Goal: Ask a question: Seek information or help from site administrators or community

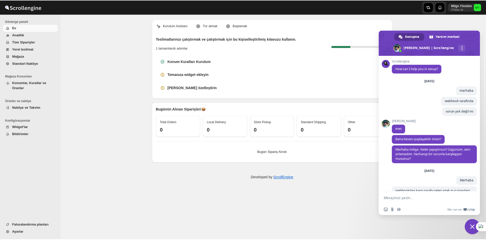
scroll to position [416, 0]
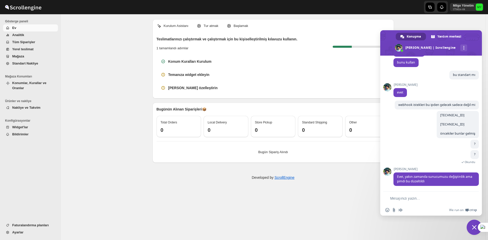
click at [36, 81] on span "Konumlar, Kurallar ve Oranlar" at bounding box center [29, 85] width 34 height 9
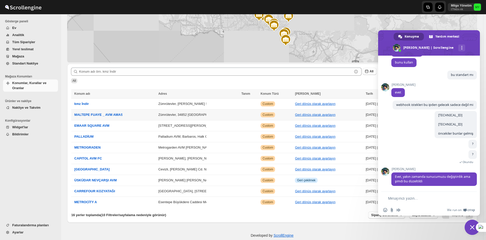
scroll to position [53, 0]
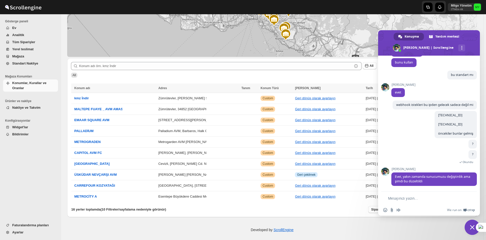
click at [30, 107] on span "Nakliye ve Takvim" at bounding box center [26, 108] width 28 height 4
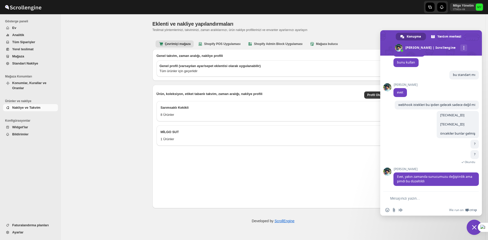
drag, startPoint x: 469, startPoint y: 225, endPoint x: 474, endPoint y: 226, distance: 4.7
click at [469, 225] on span "Sohbeti kapat" at bounding box center [474, 227] width 15 height 15
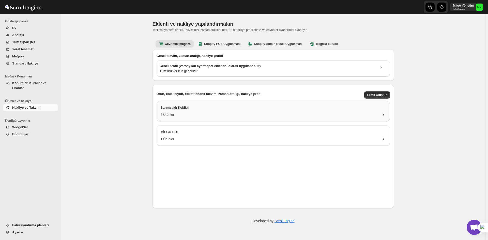
click at [210, 111] on div "Sarımsaklı Kekikli" at bounding box center [273, 108] width 225 height 7
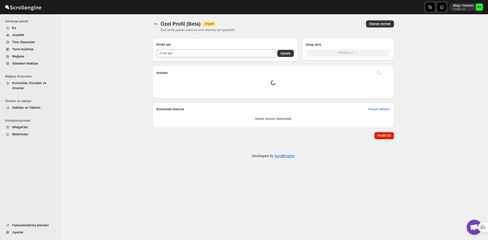
type input "Sarımsaklı Kekikli"
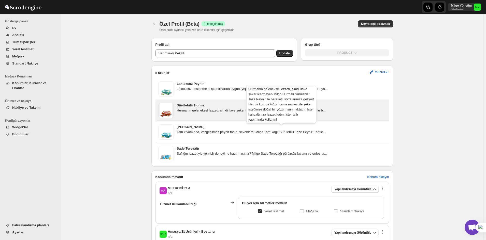
scroll to position [24, 0]
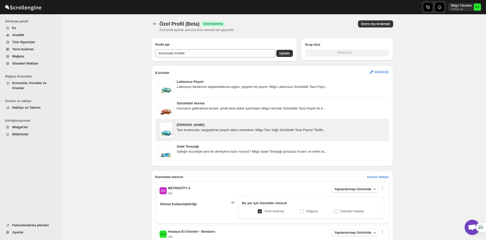
click at [331, 130] on div "Tam kıvamında, vazgeçilmez peynir tadını sevenlere; Milgo Tam Yağlı Sürülebilir…" at bounding box center [281, 130] width 209 height 5
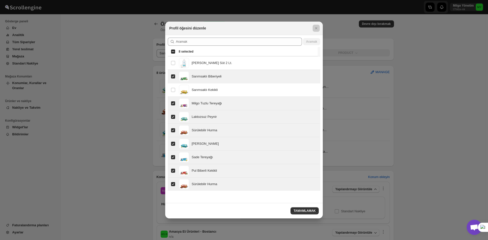
click at [421, 154] on div at bounding box center [244, 120] width 488 height 240
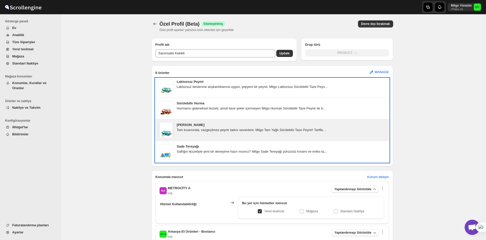
click at [358, 127] on h3 "[PERSON_NAME]" at bounding box center [281, 125] width 209 height 5
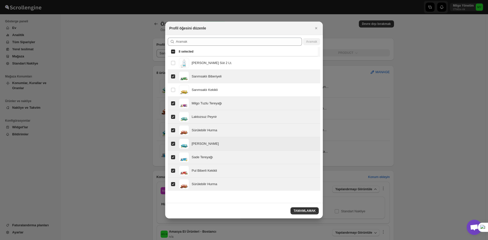
click at [173, 144] on input "Select product item" at bounding box center [173, 144] width 4 height 4
checkbox input "false"
click at [174, 154] on td "Select product item" at bounding box center [173, 156] width 10 height 13
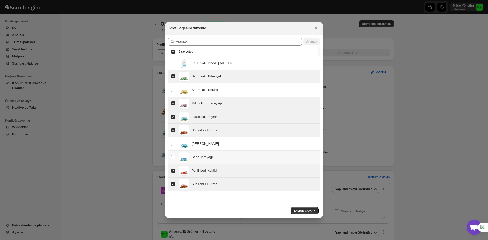
click at [174, 155] on td "Select product item" at bounding box center [173, 156] width 10 height 13
checkbox input "true"
click at [302, 209] on button "TAMAMLAMAK" at bounding box center [305, 210] width 28 height 7
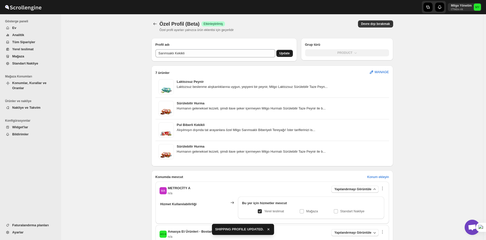
click at [288, 55] on button "Update" at bounding box center [284, 53] width 17 height 7
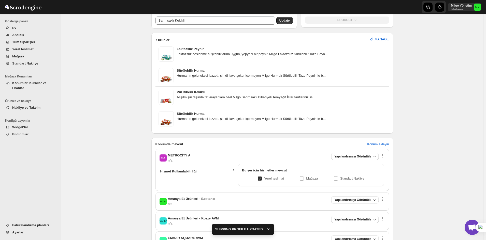
scroll to position [76, 0]
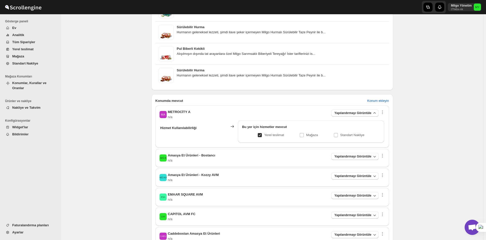
click at [37, 42] on span "Tüm Siparişler" at bounding box center [34, 42] width 45 height 5
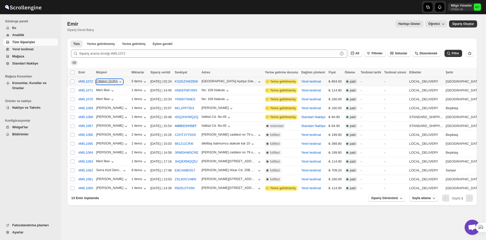
click at [111, 81] on div "Çiğdem DURA" at bounding box center [109, 81] width 27 height 5
click at [137, 81] on div "5 items" at bounding box center [139, 81] width 16 height 5
click at [132, 82] on div "5 items" at bounding box center [139, 81] width 16 height 5
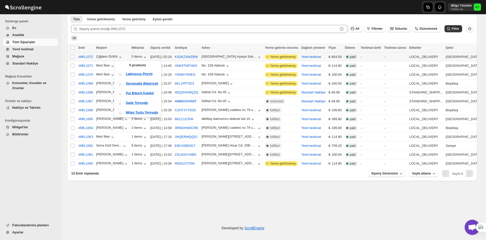
scroll to position [25, 0]
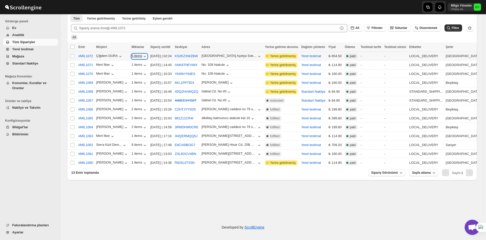
click at [134, 56] on div "5 items" at bounding box center [139, 56] width 16 height 5
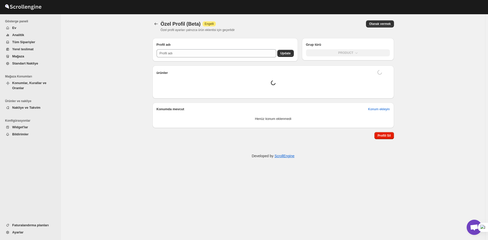
type input "Sarımsaklı Kekikli"
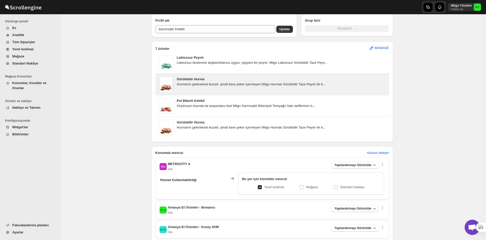
scroll to position [25, 0]
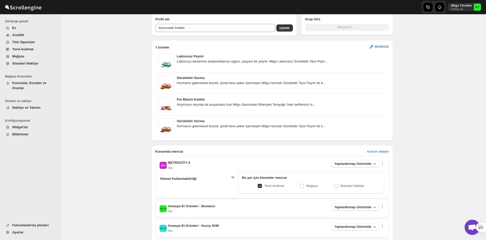
click at [374, 48] on icon "button" at bounding box center [371, 46] width 5 height 5
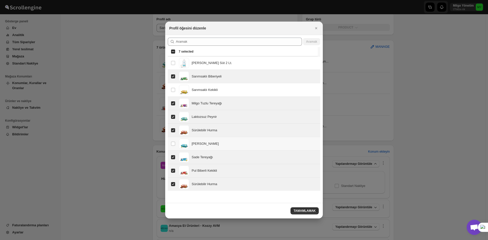
drag, startPoint x: 207, startPoint y: 141, endPoint x: 216, endPoint y: 142, distance: 9.5
click at [207, 141] on div "[PERSON_NAME]" at bounding box center [205, 143] width 27 height 5
checkbox input "true"
click at [236, 159] on div "Sade Tereyağı" at bounding box center [248, 157] width 138 height 10
checkbox input "false"
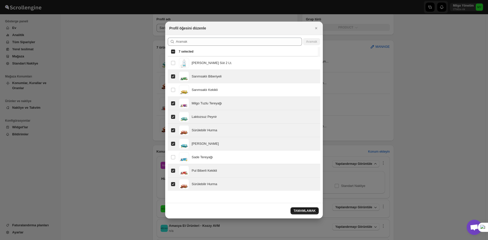
click at [310, 209] on span "TAMAMLAMAK" at bounding box center [305, 211] width 22 height 4
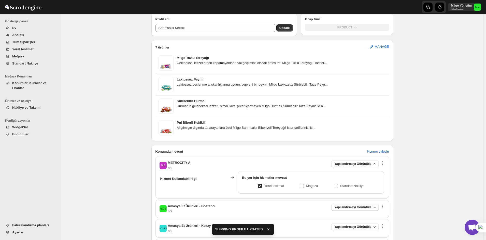
scroll to position [0, 0]
click at [291, 28] on button "Update" at bounding box center [284, 27] width 17 height 7
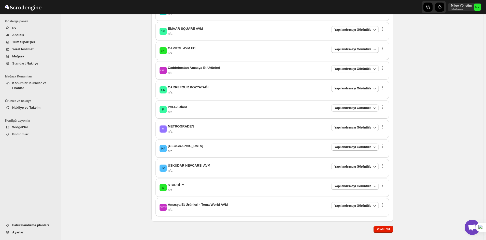
scroll to position [254, 0]
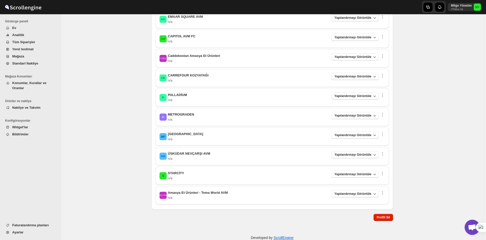
click at [217, 98] on div "P PALLADİUM n/a Yapılandırmayı Görüntüle" at bounding box center [271, 98] width 225 height 10
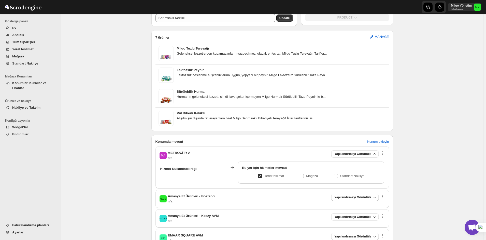
scroll to position [0, 0]
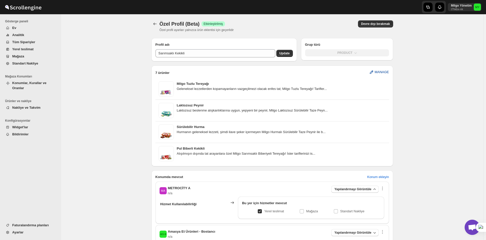
click at [374, 73] on icon "button" at bounding box center [371, 72] width 5 height 5
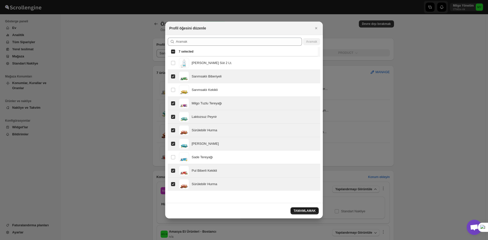
click at [313, 212] on span "TAMAMLAMAK" at bounding box center [305, 211] width 22 height 4
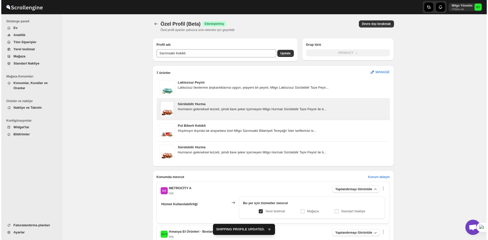
scroll to position [24, 0]
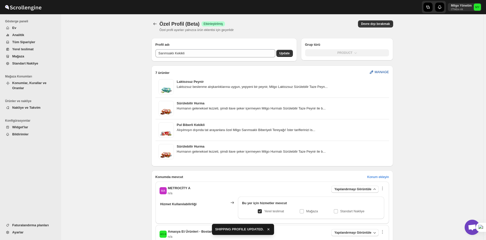
click at [380, 71] on span "MANAGE" at bounding box center [381, 72] width 14 height 5
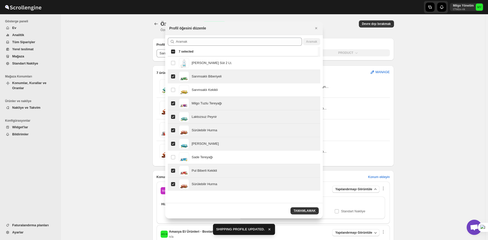
click at [368, 123] on div at bounding box center [244, 120] width 488 height 240
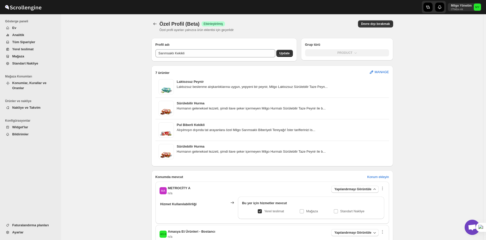
click at [34, 41] on span "Tüm Siparişler" at bounding box center [34, 42] width 45 height 5
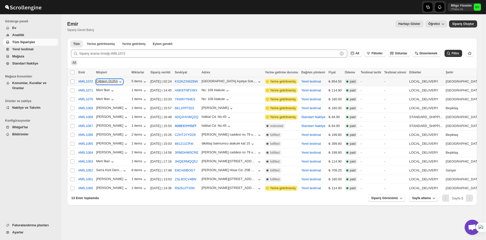
click at [107, 82] on div "Çiğdem DURA" at bounding box center [109, 81] width 27 height 5
click at [220, 82] on div "[GEOGRAPHIC_DATA] Açelya Sokak Ağaoğlu Moontown Sitesi A1-2 Blok D:8" at bounding box center [228, 81] width 55 height 4
click at [189, 81] on button "KS2KZXWZBW" at bounding box center [186, 82] width 23 height 4
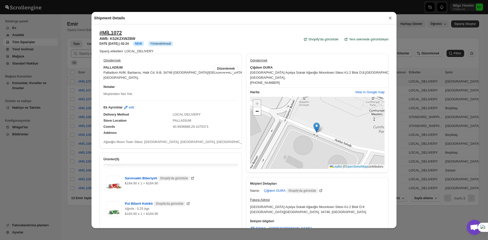
scroll to position [17, 0]
drag, startPoint x: 297, startPoint y: 215, endPoint x: 247, endPoint y: 210, distance: 50.8
click at [247, 210] on div "Name: [PERSON_NAME] Shopify'da görüntüle Fatura Adresi [STREET_ADDRESS]" at bounding box center [315, 199] width 139 height 31
copy div "[GEOGRAPHIC_DATA] Açelya Sokak Ağaoğlu Moontown Sitesi A1-2 [GEOGRAPHIC_DATA], …"
click at [153, 73] on span "Palladium AVM, Barbaros, Halk Cd. 8-B, 34746 [GEOGRAPHIC_DATA]/[GEOGRAPHIC_DATA…" at bounding box center [191, 73] width 177 height 4
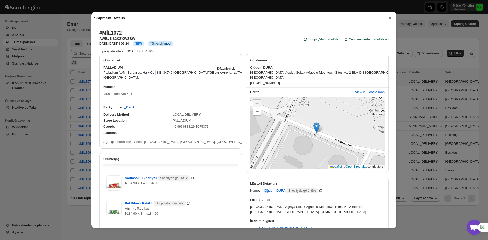
click at [153, 73] on span "Palladium AVM, Barbaros, Halk Cd. 8-B, 34746 [GEOGRAPHIC_DATA]/[GEOGRAPHIC_DATA…" at bounding box center [191, 73] width 177 height 4
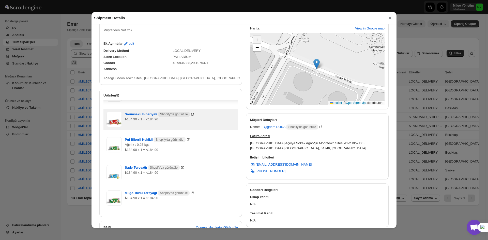
scroll to position [51, 0]
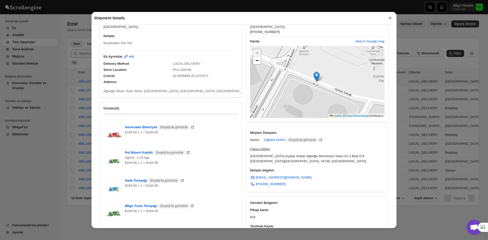
click at [288, 157] on div "[GEOGRAPHIC_DATA] Açelya Sokak Ağaoğlu Moontown Sitesi A1-2 [GEOGRAPHIC_DATA], …" at bounding box center [308, 159] width 116 height 10
click at [305, 162] on div "[GEOGRAPHIC_DATA] Açelya Sokak Ağaoğlu Moontown Sitesi A1-2 [GEOGRAPHIC_DATA], …" at bounding box center [308, 159] width 116 height 10
drag, startPoint x: 293, startPoint y: 159, endPoint x: 247, endPoint y: 157, distance: 46.6
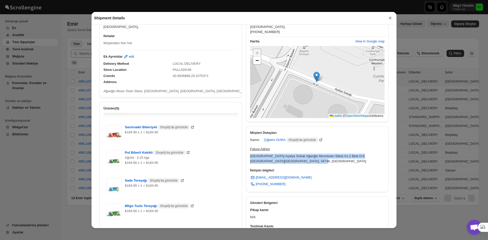
click at [247, 157] on div "Name: [PERSON_NAME] Shopify'da görüntüle Fatura Adresi [STREET_ADDRESS]" at bounding box center [315, 148] width 139 height 31
copy div "[GEOGRAPHIC_DATA] Açelya Sokak Ağaoğlu Moontown Sitesi A1-2 [GEOGRAPHIC_DATA], …"
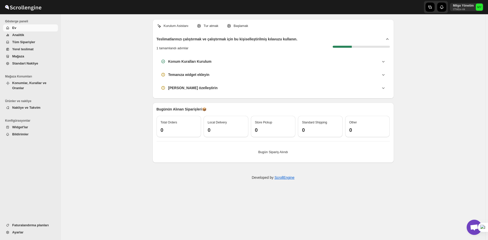
scroll to position [416, 0]
click at [470, 228] on span "Açık sohbet" at bounding box center [474, 227] width 8 height 7
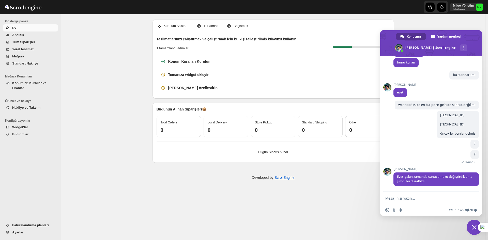
scroll to position [420, 0]
click at [423, 195] on form at bounding box center [425, 199] width 80 height 14
click at [423, 198] on form at bounding box center [425, 199] width 80 height 14
click at [427, 201] on form at bounding box center [425, 199] width 80 height 14
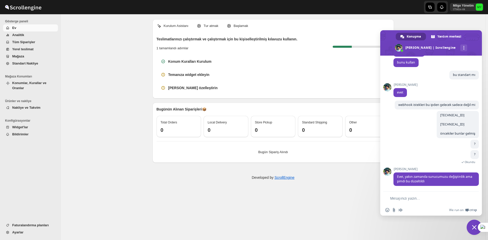
click at [424, 199] on textarea "Mesajınızı yazın..." at bounding box center [427, 198] width 75 height 5
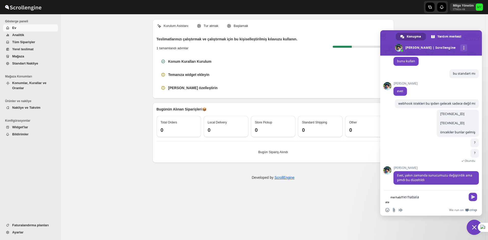
type textarea "merhabalar"
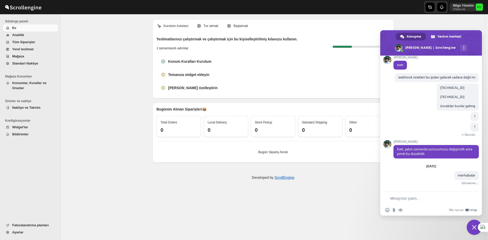
scroll to position [442, 0]
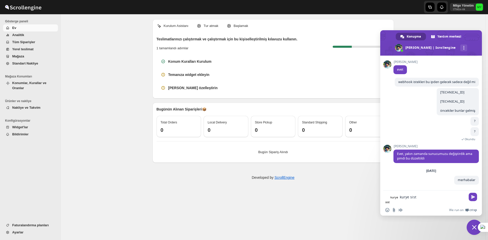
type textarea "kurye siste"
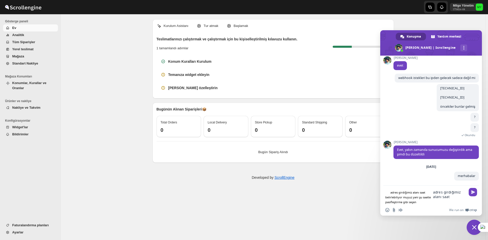
scroll to position [447, 0]
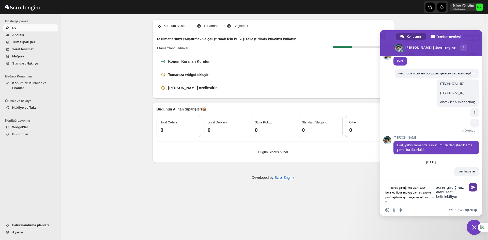
type textarea "adres girdiğimiz alanı saat belirlebiliyor muyuz yani şu saatte pasifleştirme g…"
click at [470, 192] on span "Gönder" at bounding box center [473, 187] width 8 height 8
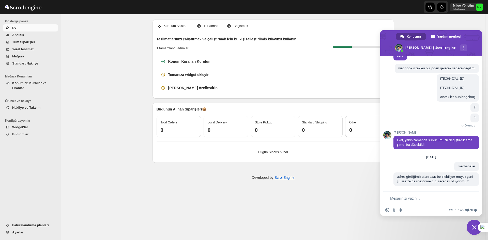
scroll to position [461, 0]
click at [401, 198] on textarea "Mesajınızı yazın..." at bounding box center [427, 198] width 75 height 5
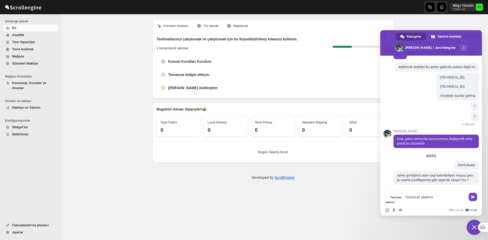
type textarea "Teslimat zaamnı"
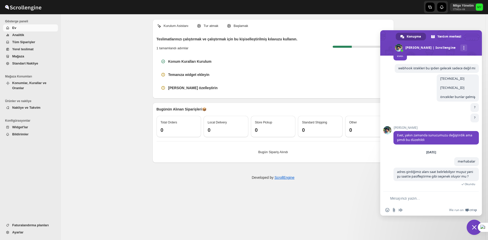
click at [414, 196] on textarea "Mesajınızı yazın..." at bounding box center [427, 198] width 75 height 5
click at [48, 132] on span "Bildirimler" at bounding box center [34, 134] width 45 height 5
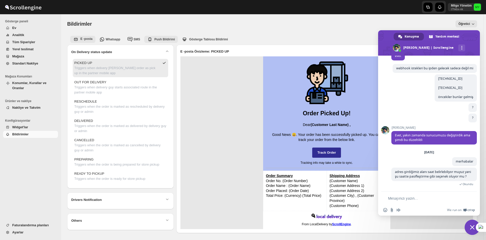
click at [154, 38] on span "Push Bildirimi" at bounding box center [164, 40] width 21 height 4
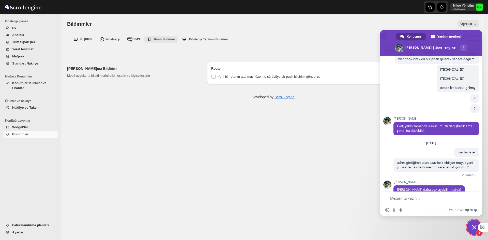
scroll to position [479, 0]
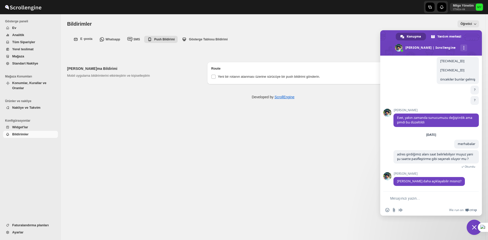
click at [419, 198] on textarea "Mesajınızı yazın..." at bounding box center [427, 198] width 75 height 5
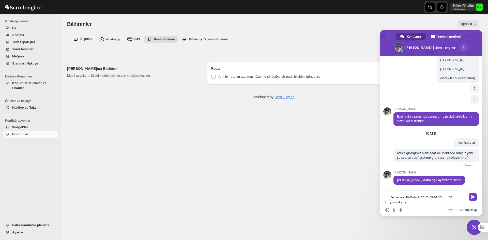
type textarea "Benim saat 19:00 da kuryem çalışmıyor"
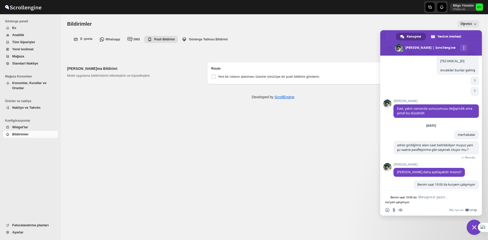
scroll to position [491, 0]
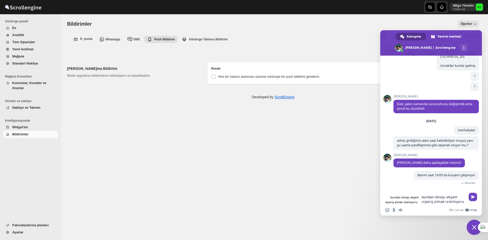
type textarea "bundan dolayı akşam sipariş almak istemiyorum"
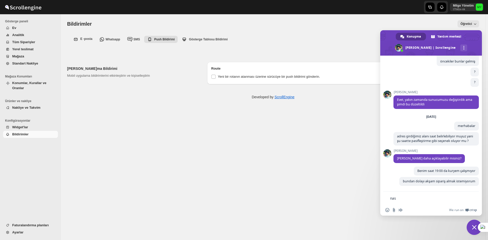
scroll to position [502, 0]
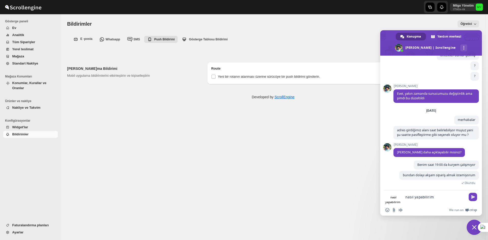
type textarea "nasıl yapabilirim"
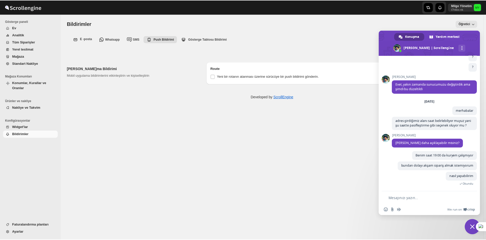
scroll to position [512, 0]
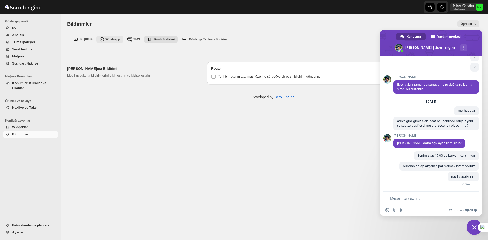
click at [106, 40] on span "Whatsapp" at bounding box center [112, 40] width 14 height 4
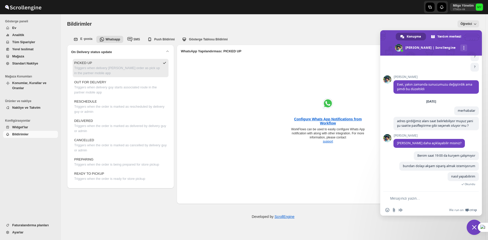
click at [327, 120] on div at bounding box center [328, 103] width 37 height 37
click at [309, 117] on div "Configure Whats App Notifications from Workflow" at bounding box center [328, 121] width 76 height 8
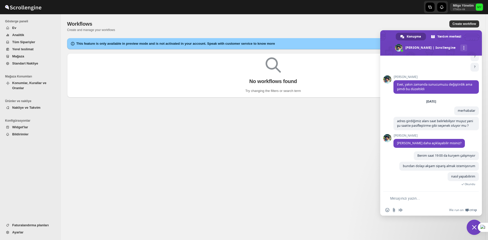
click at [472, 229] on span "Sohbeti kapat" at bounding box center [474, 227] width 5 height 5
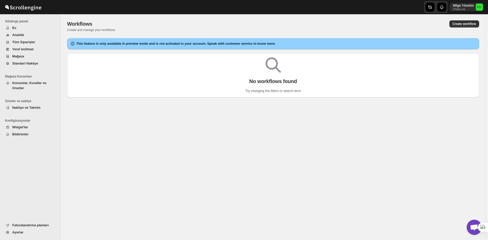
click at [25, 65] on span "Standart Nakliye" at bounding box center [25, 64] width 26 height 4
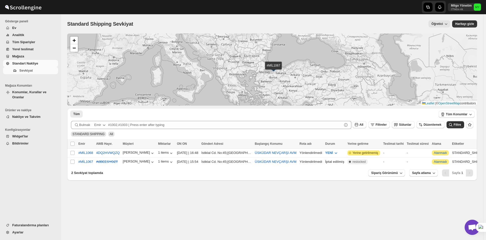
click at [32, 39] on button "Tüm Siparişler" at bounding box center [30, 42] width 55 height 7
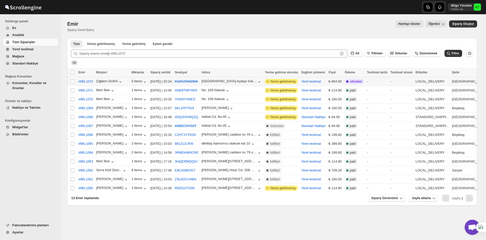
click at [357, 84] on span "Complete refunded" at bounding box center [353, 81] width 19 height 5
drag, startPoint x: 365, startPoint y: 82, endPoint x: 348, endPoint y: 82, distance: 16.8
click at [348, 82] on td "Complete refunded" at bounding box center [354, 81] width 22 height 9
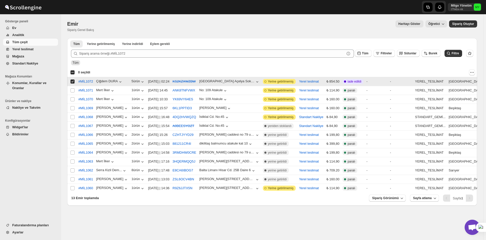
drag, startPoint x: 366, startPoint y: 81, endPoint x: 348, endPoint y: 82, distance: 17.6
click at [348, 82] on tr "Siparişi seçin #MİL1072 Çiğdem DURA 5 ürün 20-Eyl-25 | 02:24 KS2KZXWZBW Barbaro…" at bounding box center [286, 81] width 438 height 9
checkbox input "false"
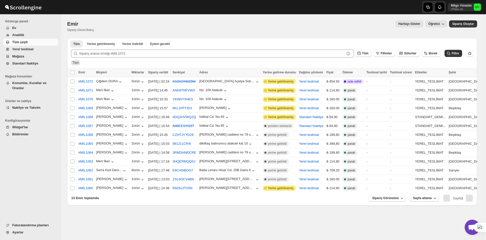
click at [296, 62] on div "Tüm" at bounding box center [271, 61] width 404 height 10
click at [469, 229] on span "Açık sohbet" at bounding box center [471, 227] width 8 height 7
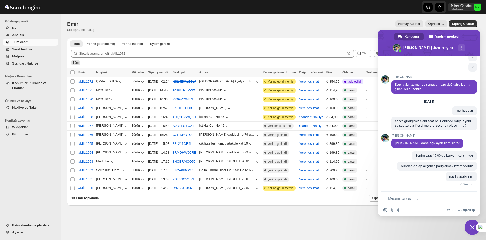
click at [403, 195] on form at bounding box center [423, 199] width 80 height 14
click at [403, 196] on textarea "Mesajınızı yazın..." at bounding box center [425, 198] width 75 height 5
type textarea "?"
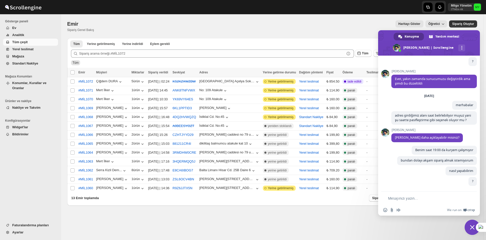
scroll to position [523, 0]
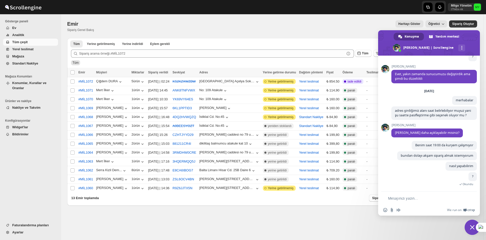
click at [415, 198] on textarea "Mesajınızı yazın..." at bounding box center [425, 198] width 75 height 5
type textarea "?"
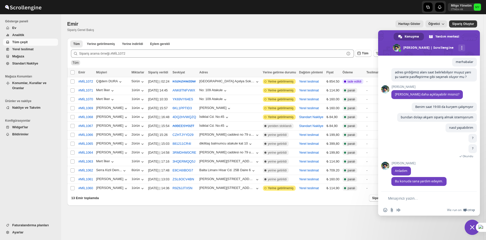
scroll to position [561, 0]
click at [411, 196] on textarea "Mesajınızı yazın..." at bounding box center [425, 198] width 75 height 5
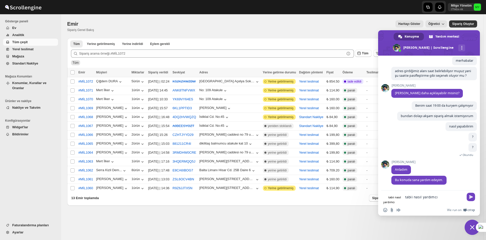
type textarea "tabii nasıl yardımcı"
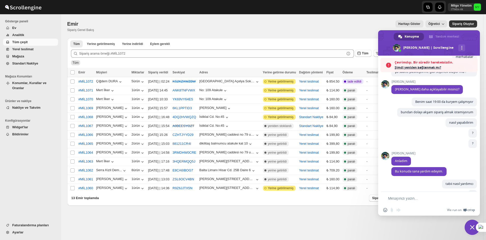
scroll to position [601, 0]
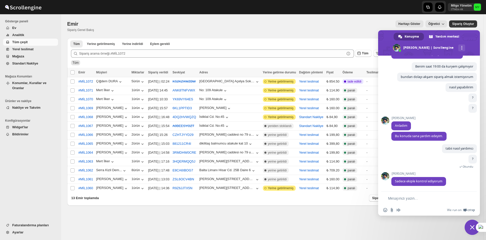
click at [409, 197] on textarea "Mesajınızı yazın..." at bounding box center [425, 198] width 75 height 5
click at [412, 198] on textarea "Mesajınızı yazın..." at bounding box center [425, 198] width 75 height 5
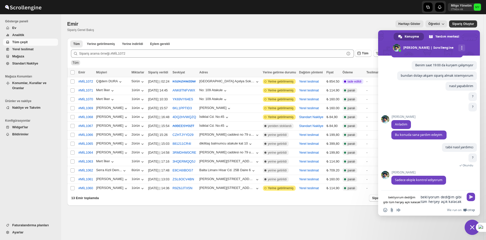
type textarea "bekliyorum dediğim gibi tüm herşey açık kalacak"
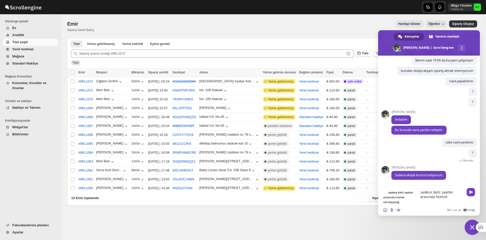
type textarea "sadece belli saatler arasında hizmet vermeyeceğiz"
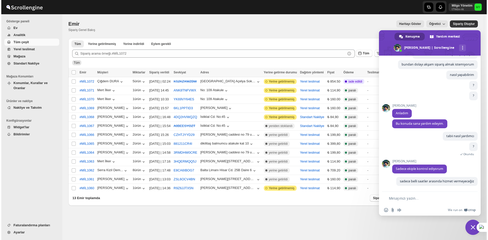
scroll to position [618, 0]
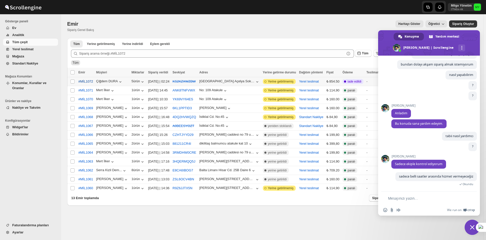
click at [90, 81] on font "#MİL1072" at bounding box center [85, 82] width 15 height 4
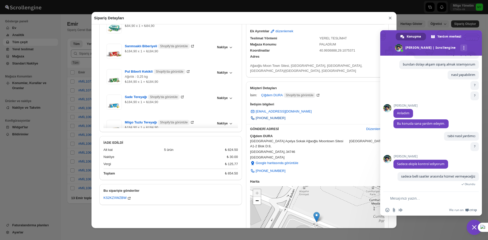
scroll to position [76, 0]
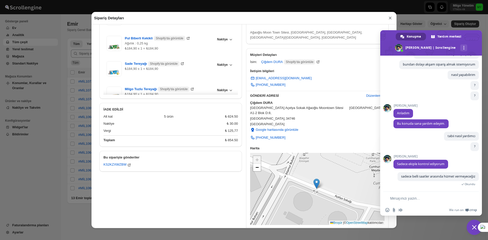
click at [472, 227] on span "Sohbeti kapat" at bounding box center [474, 227] width 5 height 5
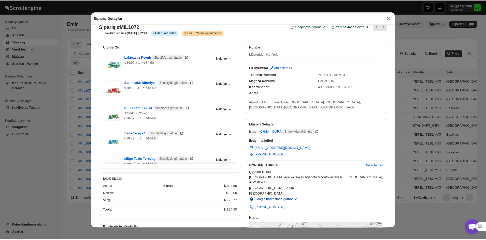
scroll to position [0, 0]
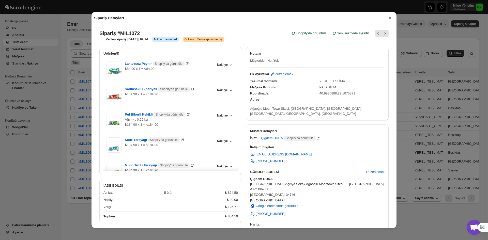
click at [422, 100] on div "Sipariş Detayları × Sipariş #MİL1072 Shopify'da görüntüle Yeni sekmede ayrıntıl…" at bounding box center [244, 120] width 488 height 240
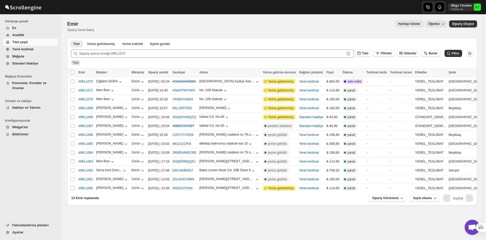
click at [464, 226] on span "Açık sohbet" at bounding box center [471, 227] width 15 height 15
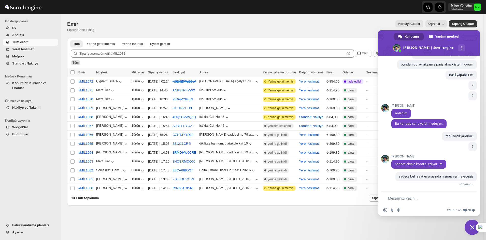
click at [413, 192] on form at bounding box center [423, 199] width 80 height 14
click at [405, 198] on textarea "Mesajınızı yazın..." at bounding box center [425, 198] width 75 height 5
type textarea "?"
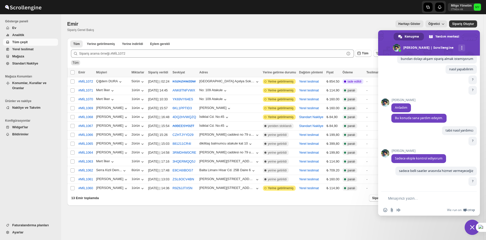
scroll to position [629, 0]
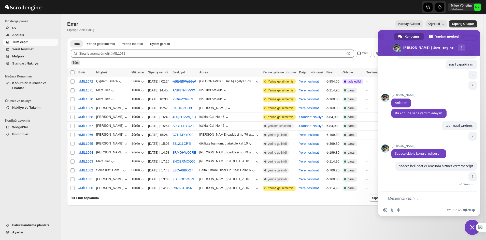
click at [468, 223] on span "Sohbeti kapat" at bounding box center [471, 227] width 15 height 15
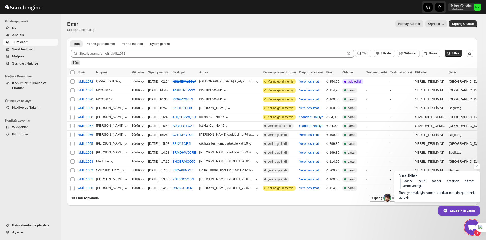
scroll to position [639, 0]
click at [424, 185] on span "Sadece belirli saatler arasında hizmet vermeyeceğiz Bunu yapmak için zaman aral…" at bounding box center [437, 189] width 78 height 22
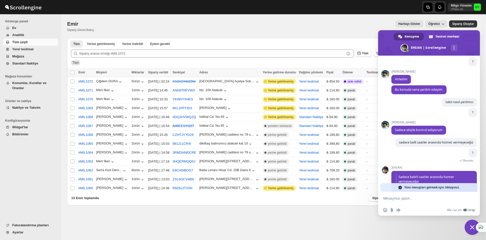
scroll to position [683, 0]
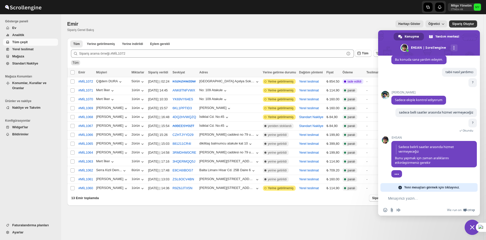
click at [408, 199] on textarea "Mesajınızı yazın..." at bounding box center [425, 198] width 75 height 5
click at [413, 187] on span "Yeni mesajları görmek için tıklayınız." at bounding box center [431, 187] width 55 height 9
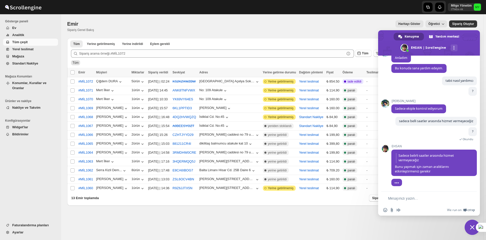
scroll to position [674, 0]
click at [411, 199] on textarea "Mesajınızı yazın..." at bounding box center [425, 198] width 75 height 5
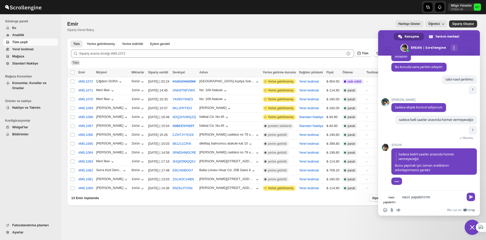
type textarea "nasıl yapabilirim"
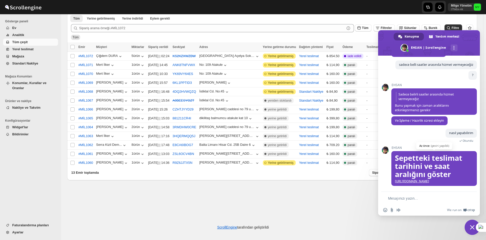
scroll to position [739, 0]
click at [417, 179] on link "https://scribehow.com/shared/Hide_show_delivery_date_and_time_slot_in_the_cart_…" at bounding box center [412, 181] width 34 height 4
click at [29, 84] on font "Konumlar, Kurallar ve Oranlar" at bounding box center [29, 85] width 34 height 9
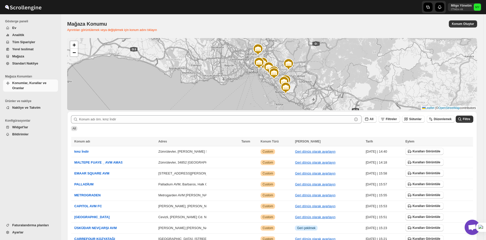
scroll to position [749, 0]
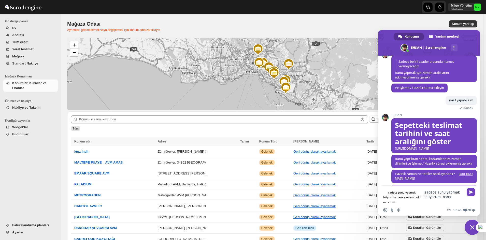
type textarea "sadece şunu yapmak istiyorum bana yardımcı olur musunuz sabah 11:00 akşam 21.30…"
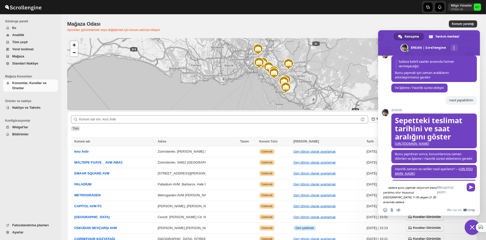
type textarea "ben yapamadı"
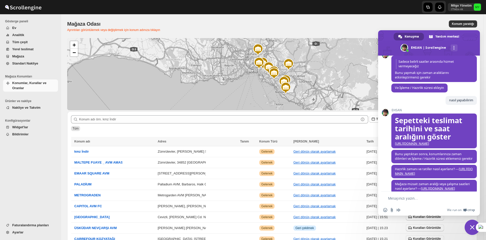
scroll to position [845, 0]
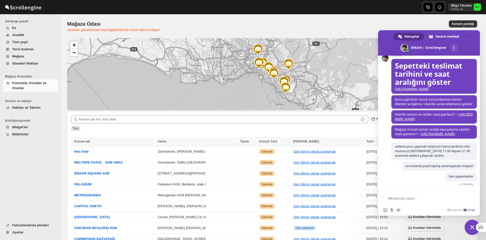
click at [473, 223] on span "Sohbeti kapat" at bounding box center [471, 227] width 15 height 15
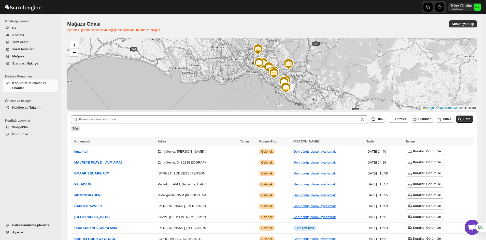
scroll to position [855, 0]
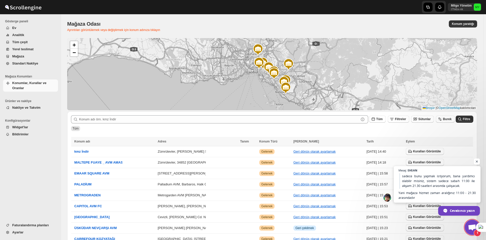
click at [421, 183] on span "sadece bunu yapmak istiyorum, bana yardımcı olabilir misiniz, sistem sadece sab…" at bounding box center [437, 186] width 78 height 27
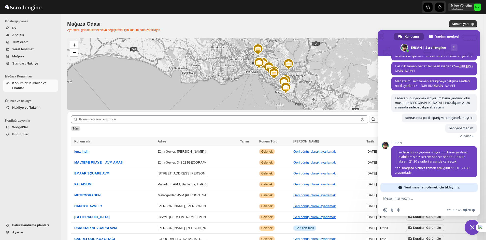
scroll to position [898, 0]
click at [402, 201] on form at bounding box center [423, 199] width 80 height 14
click at [402, 199] on textarea "Mesajınızı yazın..." at bounding box center [425, 198] width 75 height 5
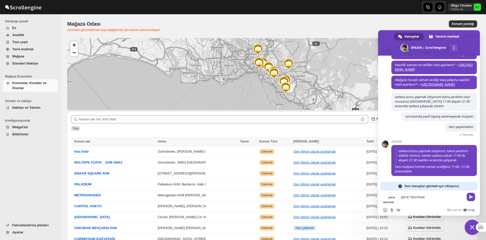
type textarea "yerel teslimat"
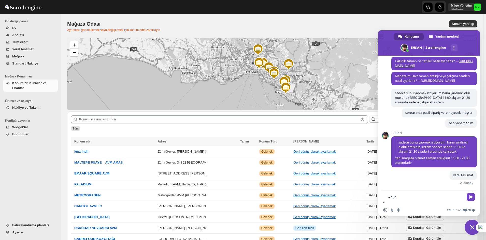
type textarea "evet"
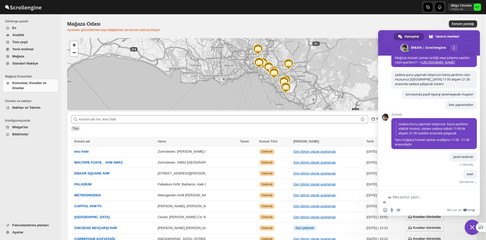
scroll to position [912, 0]
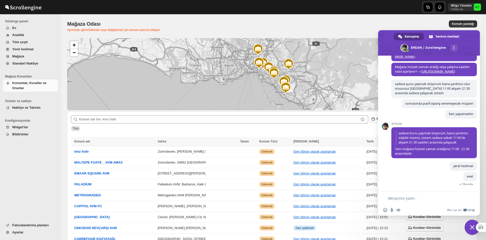
click at [389, 191] on div "Scrollengine How can I help you in setup? Çarşamba, 17 Eylül merhaba 17.09.2025…" at bounding box center [429, 124] width 102 height 136
click at [391, 193] on form at bounding box center [423, 199] width 80 height 14
click at [392, 194] on form at bounding box center [423, 199] width 80 height 14
click at [393, 196] on form at bounding box center [423, 199] width 80 height 14
click at [393, 196] on textarea "Mesajınızı yazın..." at bounding box center [425, 198] width 75 height 5
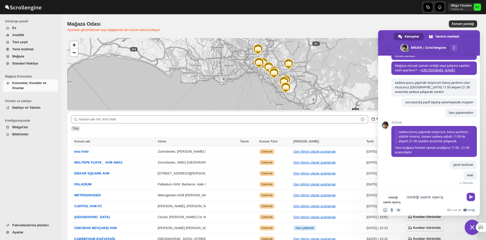
type textarea "istediği saatte sipariş"
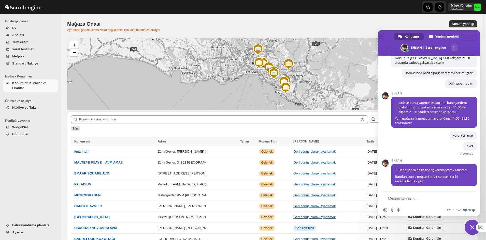
scroll to position [943, 0]
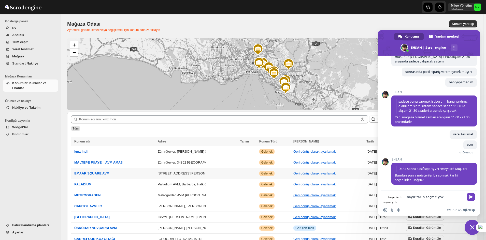
type textarea "hayır tarih seçme yok"
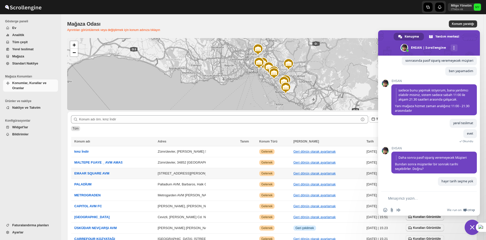
scroll to position [955, 0]
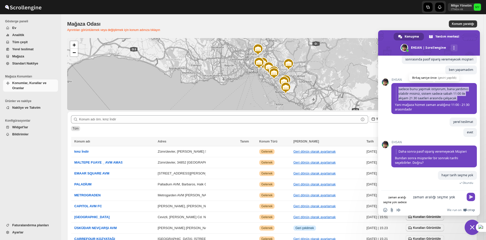
drag, startPoint x: 418, startPoint y: 99, endPoint x: 396, endPoint y: 85, distance: 26.1
click at [396, 87] on span "sadece bunu yapmak istiyorum, bana yardımcı olabilir misiniz, sistem sadece sab…" at bounding box center [434, 94] width 76 height 14
copy span "sadece bunu yapmak istiyorum, bana yardımcı olabilir misiniz, sistem sadece sab…"
click at [434, 202] on form "zaman aralığı seçme yok sadece zaman aralığı seçme yok sadece" at bounding box center [423, 198] width 80 height 15
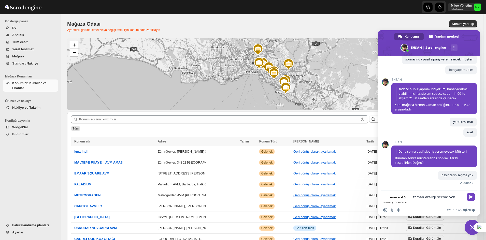
click at [440, 197] on textarea "zaman aralığı seçme yok sadece" at bounding box center [438, 197] width 51 height 5
paste textarea "sadece bunu yapmak istiyorum, bana yardımcı olabilir misiniz, sistem sadece sab…"
type textarea "zaman aralığı seçme yok sadece sadece bunu yapmak istiyorum, bana yardımcı olab…"
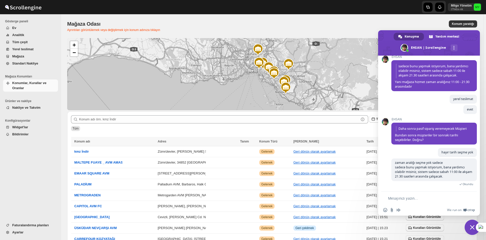
scroll to position [979, 0]
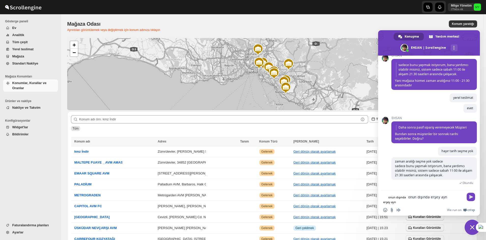
type textarea "onun dışında erşey aynı"
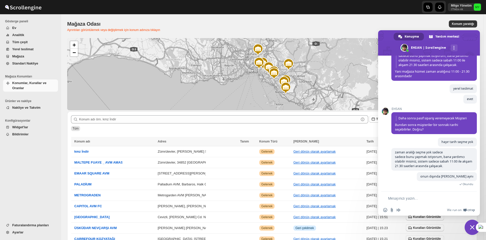
scroll to position [1000, 0]
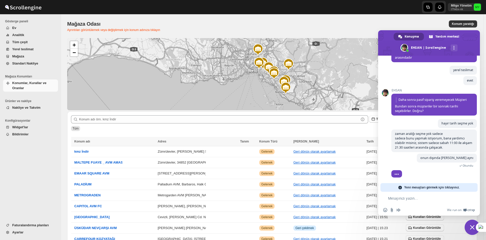
click at [415, 188] on span "Yeni mesajları görmek için tıklayınız." at bounding box center [431, 187] width 55 height 9
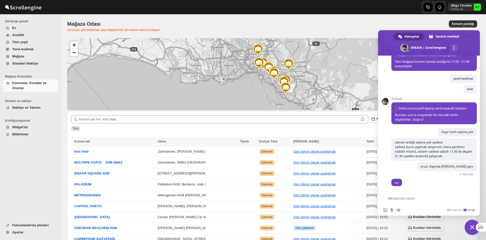
click at [419, 201] on textarea "Mesajınızı yazın..." at bounding box center [425, 198] width 75 height 5
click at [471, 230] on span "Sohbeti kapat" at bounding box center [471, 227] width 15 height 15
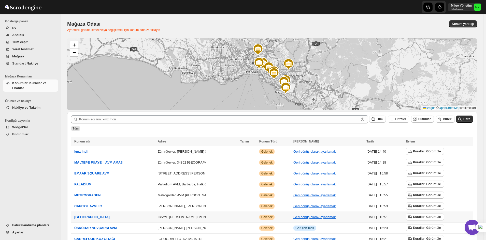
click at [469, 228] on span "Açık sohbet" at bounding box center [471, 227] width 8 height 7
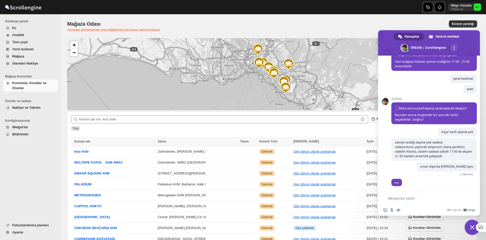
click at [403, 197] on textarea "Mesajınızı yazın..." at bounding box center [425, 198] width 75 height 5
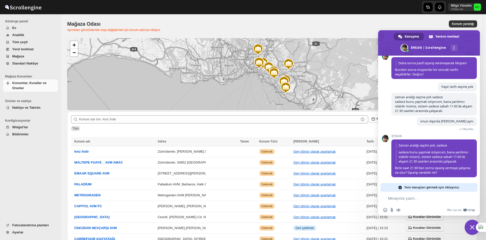
scroll to position [1008, 0]
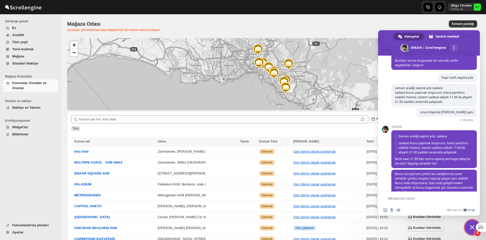
type textarea "İşte alacağınız şey: Checkout yalnızca 11:00 ile 21:30 saatleri arasında yapıla…"
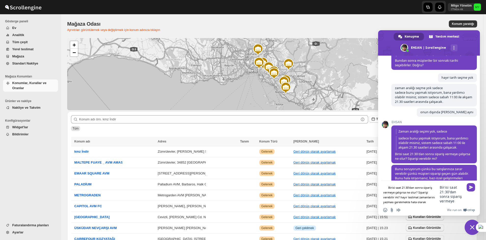
type textarea "Birisi saat 21:30'dan sonra sipariş vermeye çalışırsa ne olur? Siparişi verebil…"
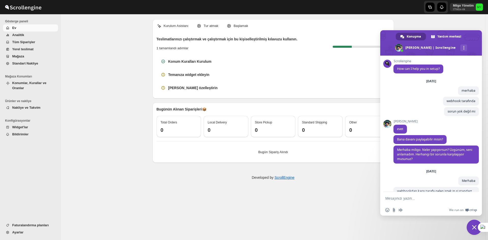
scroll to position [573, 0]
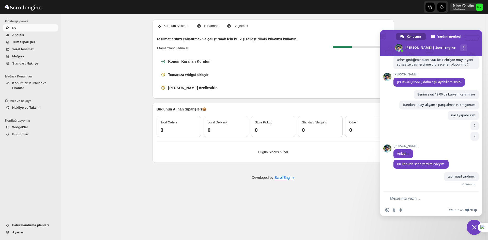
click at [422, 199] on textarea "Mesajınızı yazın..." at bounding box center [427, 198] width 75 height 5
type textarea "?"
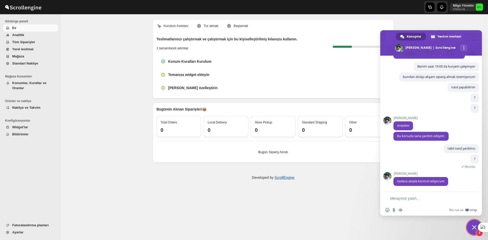
scroll to position [601, 0]
click at [424, 196] on textarea "Mesajınızı yazın..." at bounding box center [427, 198] width 75 height 5
type textarea "bekliyorum dediğim gibi tüm herşey açık kalacak"
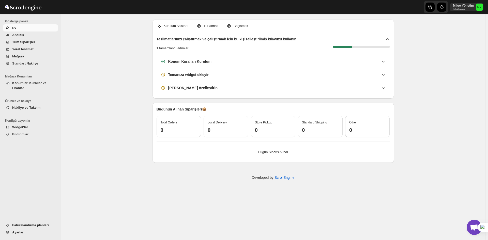
scroll to position [749, 0]
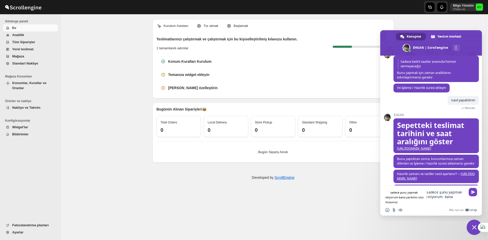
type textarea "sadece şunu yapmak istiyorum bana yardımcı olur musunuz sabah 11:00 akşam 21.30…"
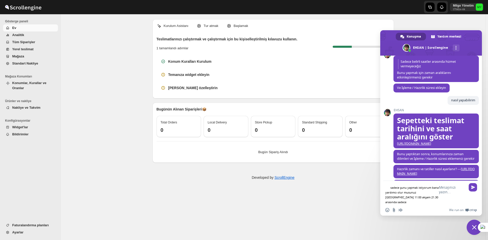
type textarea "ben yapamadı"
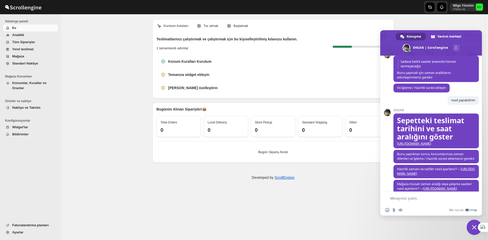
type textarea "zaman aralığı seçme yok sadece"
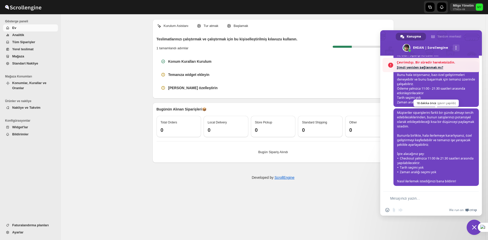
scroll to position [1188, 0]
drag, startPoint x: 453, startPoint y: 147, endPoint x: 394, endPoint y: 135, distance: 60.2
click at [394, 135] on span "Müşteriler siparişlerini farklı bir günde almayı tercih edebileceklerinden, bun…" at bounding box center [435, 148] width 85 height 78
drag, startPoint x: 423, startPoint y: 151, endPoint x: 430, endPoint y: 157, distance: 9.2
click at [424, 151] on span "Müşteriler siparişlerini farklı bir günde almayı tercih edebileceklerinden, bun…" at bounding box center [435, 148] width 85 height 78
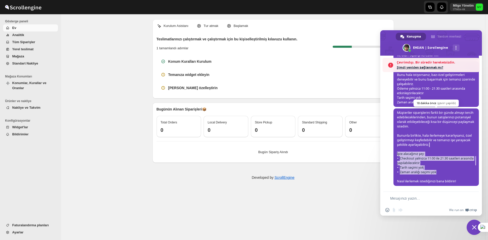
drag, startPoint x: 440, startPoint y: 174, endPoint x: 396, endPoint y: 151, distance: 49.3
click at [396, 151] on span "Müşteriler siparişlerini farklı bir günde almayı tercih edebileceklerinden, bun…" at bounding box center [435, 148] width 85 height 78
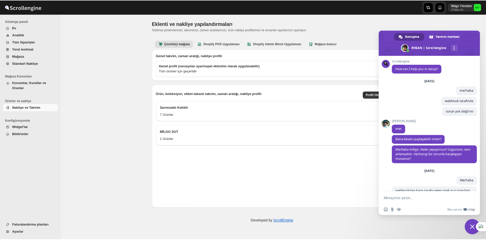
scroll to position [739, 0]
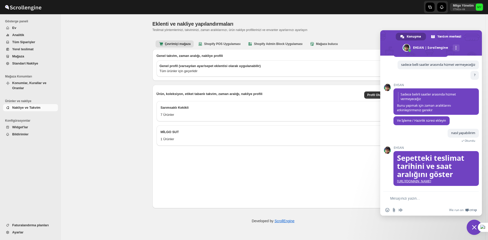
click at [471, 223] on span "Sohbeti kapat" at bounding box center [474, 227] width 15 height 15
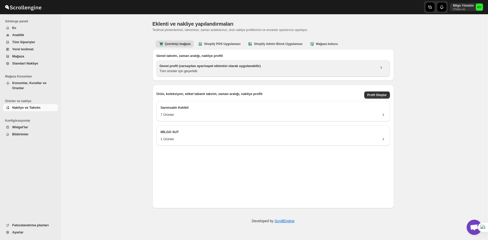
click at [210, 68] on h3 "Genel profil (varsayılan ayar/sepet eklentisi olarak uygulanabilir)" at bounding box center [268, 66] width 216 height 5
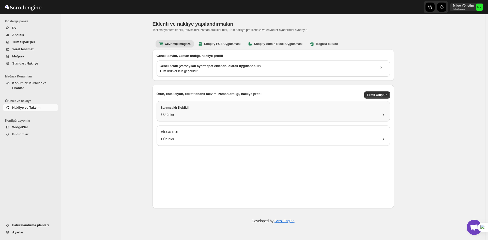
click at [229, 120] on div "Sarımsaklı Kekikli 7 Ürünler" at bounding box center [273, 111] width 233 height 20
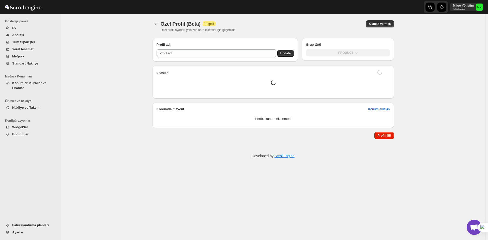
type input "Sarımsaklı Kekikli"
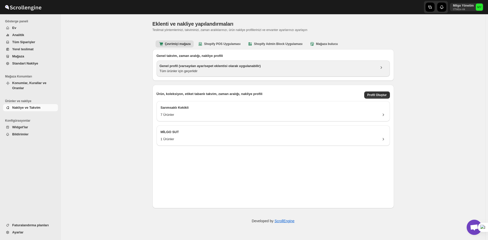
click at [215, 62] on div "Genel profil (varsayılan ayar/sepet eklentisi olarak uygulanabilir) Tüm ürünler…" at bounding box center [273, 68] width 233 height 16
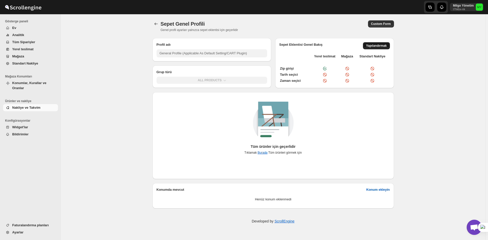
click at [382, 45] on span "Yapılandırmak" at bounding box center [376, 46] width 21 height 4
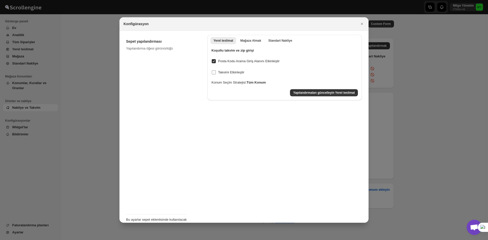
click at [236, 73] on span "Takvimi Etkinleştir" at bounding box center [231, 72] width 26 height 4
click at [216, 73] on input "Takvimi Etkinleştir" at bounding box center [214, 72] width 4 height 4
checkbox input "true"
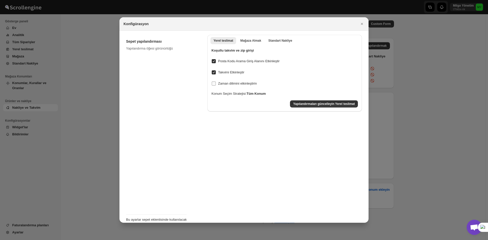
click at [246, 84] on span "Zaman dilimini etkinleştirin" at bounding box center [237, 84] width 39 height 4
click at [216, 84] on input "Zaman dilimini etkinleştirin" at bounding box center [214, 84] width 4 height 4
click at [246, 84] on span "Zaman dilimini etkinleştirin" at bounding box center [237, 84] width 39 height 4
click at [216, 84] on input "Zaman dilimini etkinleştirin" at bounding box center [214, 84] width 4 height 4
checkbox input "false"
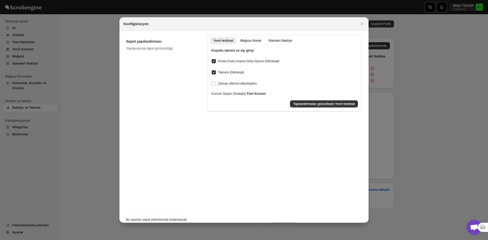
click at [234, 74] on span "Takvimi Etkinleştir" at bounding box center [231, 72] width 26 height 4
click at [216, 74] on input "Takvimi Etkinleştir" at bounding box center [214, 72] width 4 height 4
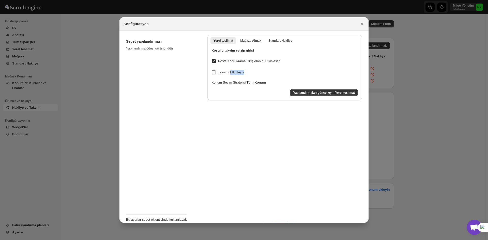
click at [234, 74] on span "Takvimi Etkinleştir" at bounding box center [231, 72] width 26 height 4
click at [216, 74] on input "Takvimi Etkinleştir" at bounding box center [214, 72] width 4 height 4
checkbox input "true"
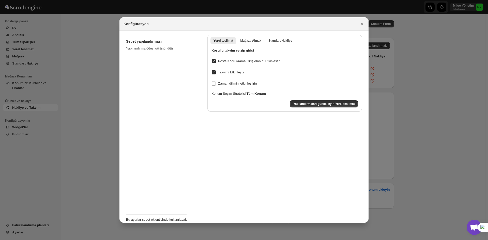
click at [240, 79] on div "Posta Kodu Arama Giriş Alanını Etkinleştir Takvimi Etkinleştir Zaman dilimini e…" at bounding box center [284, 75] width 146 height 43
click at [244, 83] on span "Zaman dilimini etkinleştirin" at bounding box center [237, 84] width 39 height 4
click at [216, 83] on input "Zaman dilimini etkinleştirin" at bounding box center [214, 84] width 4 height 4
checkbox input "true"
click at [233, 72] on span "Takvimi Etkinleştir" at bounding box center [231, 72] width 26 height 4
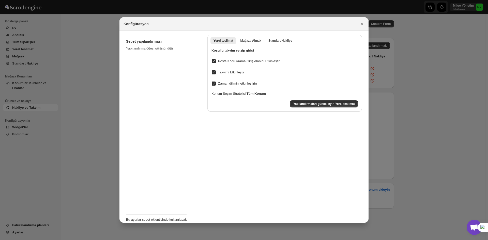
click at [216, 72] on input "Takvimi Etkinleştir" at bounding box center [214, 72] width 4 height 4
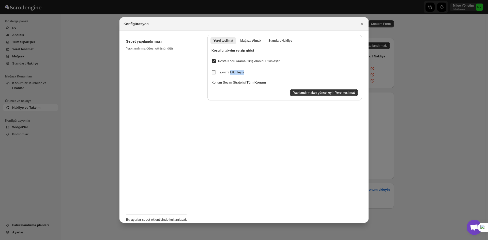
click at [233, 72] on span "Takvimi Etkinleştir" at bounding box center [231, 72] width 26 height 4
click at [216, 72] on input "Takvimi Etkinleştir" at bounding box center [214, 72] width 4 height 4
checkbox input "true"
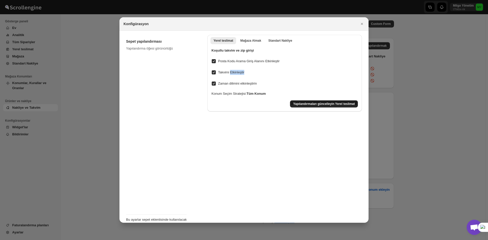
click at [336, 105] on span "Yapılandırmaları güncelleyin Yerel teslimat" at bounding box center [324, 104] width 62 height 4
click at [332, 105] on span "Yapılandırmaları güncelleyin Yerel teslimat" at bounding box center [324, 104] width 62 height 4
click at [332, 105] on div "Yapılandırmaları güncelleyin Yerel teslimat" at bounding box center [284, 103] width 146 height 7
click at [332, 105] on span "Yapılandırmaları güncelleyin Yerel teslimat" at bounding box center [324, 104] width 62 height 4
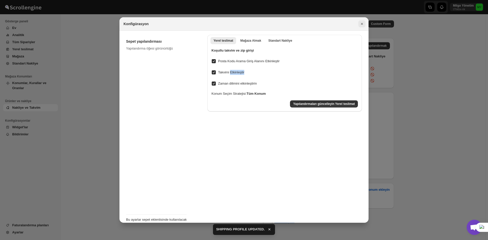
click at [362, 25] on icon "Close" at bounding box center [361, 23] width 5 height 5
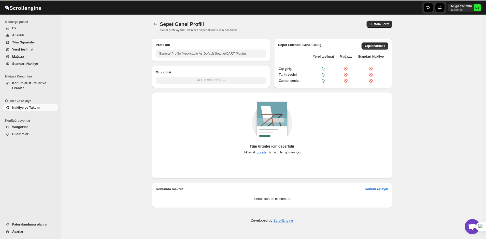
scroll to position [749, 0]
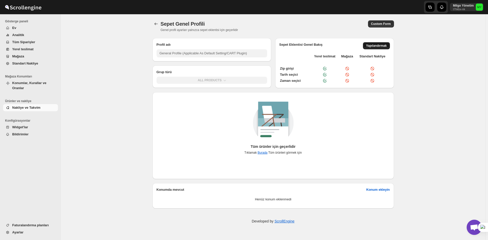
click at [372, 43] on button "Yapılandırmak" at bounding box center [376, 45] width 27 height 7
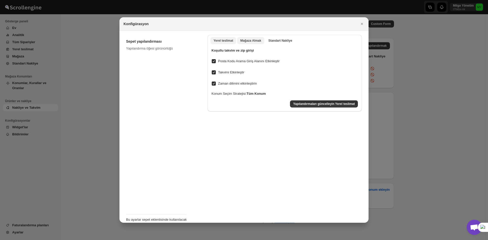
click at [246, 37] on button "Mağaza Almak" at bounding box center [250, 40] width 27 height 7
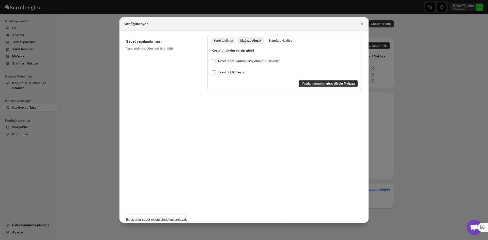
click at [225, 39] on span "Yerel teslimat" at bounding box center [224, 41] width 20 height 4
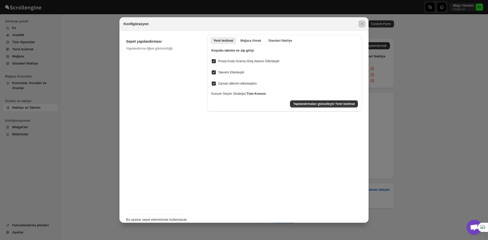
click at [429, 67] on div at bounding box center [244, 120] width 488 height 240
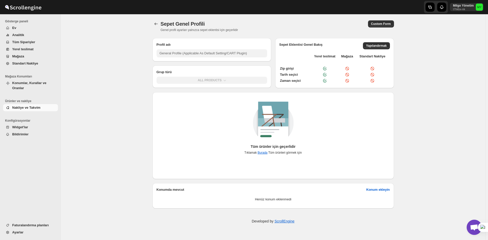
click at [33, 83] on span "Konumlar, Kurallar ve Oranlar" at bounding box center [29, 85] width 34 height 9
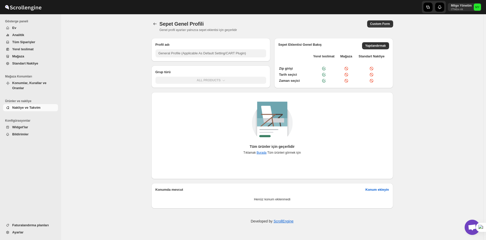
type input "General Profile (Applicable As Default Setting/CART Plugin)"
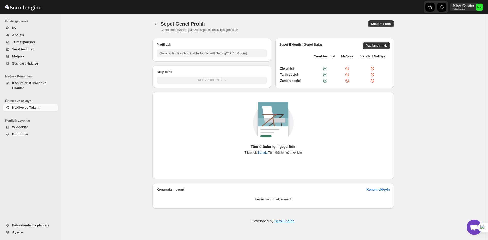
click at [34, 50] on span "Yerel teslimat" at bounding box center [34, 49] width 45 height 5
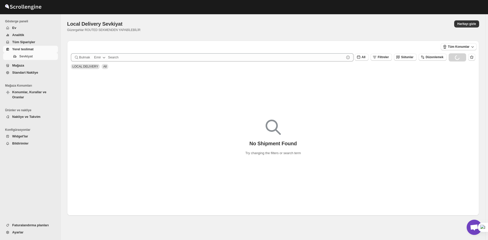
click at [33, 88] on li "Mağaza Konumları" at bounding box center [29, 86] width 58 height 6
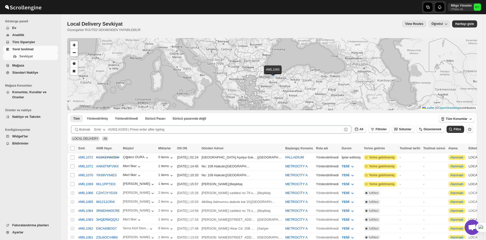
click at [34, 90] on button "Konumlar, Kurallar ve Oranlar" at bounding box center [30, 95] width 55 height 12
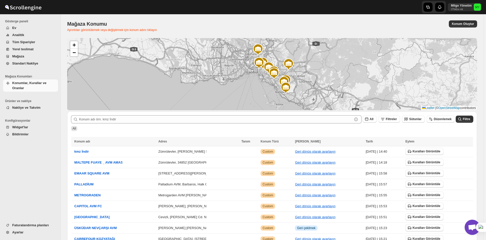
scroll to position [749, 0]
click at [31, 126] on span "Widget'lar" at bounding box center [34, 127] width 45 height 5
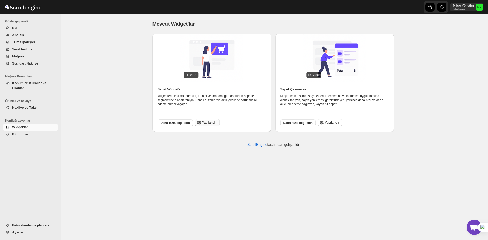
click at [201, 121] on button "Yapılandır" at bounding box center [207, 122] width 25 height 7
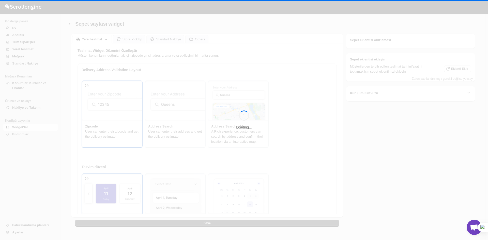
type textarea "Posta Kodu Girişi"
type textarea "Kontrol"
type textarea "Adres Ara"
type textarea "Adres Arama"
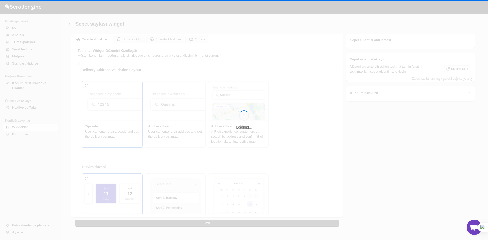
type textarea "<span style="color:red">Bu bölgeye şu an teslimat yapamıyoruz.</span>"
type textarea "Teslimat Tarih Seç"
type textarea "Tercih ettiğiniz zaman aralığını seçin."
type textarea "Üzgünüz! Seçtiğiniz ürün, belirtilen konumda mevcut değil. Lütfen farklı bir ma…"
type textarea "Below items are out of stock"
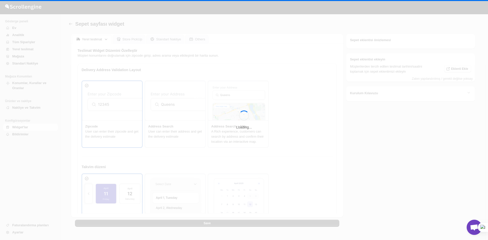
type textarea "Please remove out of stock product from cart to continue."
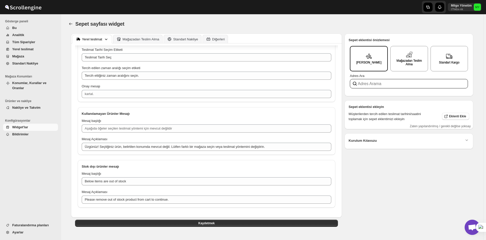
scroll to position [445, 0]
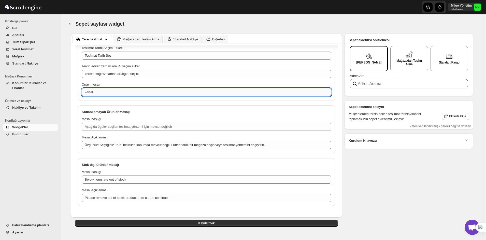
click at [113, 91] on textarea "Onay mesajı" at bounding box center [206, 92] width 249 height 8
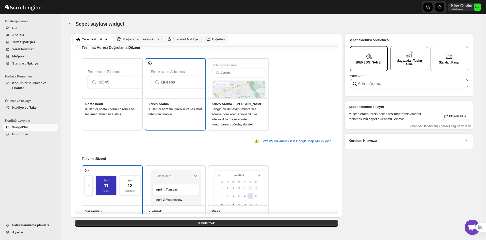
scroll to position [0, 0]
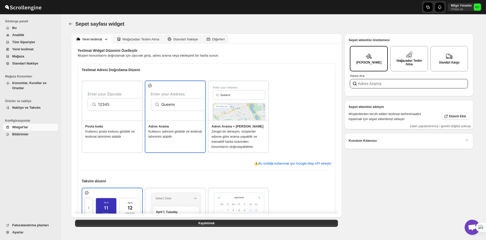
click at [242, 116] on img at bounding box center [238, 101] width 61 height 39
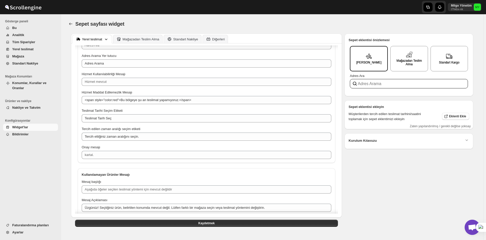
scroll to position [318, 0]
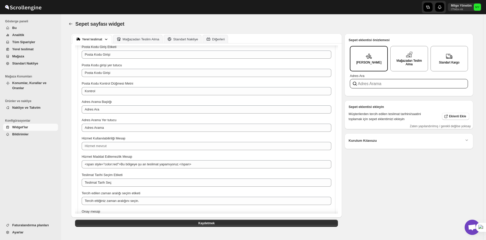
click at [385, 140] on div "Kurulum Kılavuzu" at bounding box center [408, 141] width 120 height 7
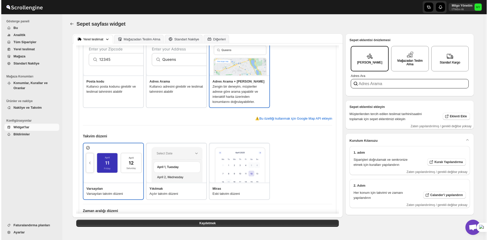
scroll to position [0, 0]
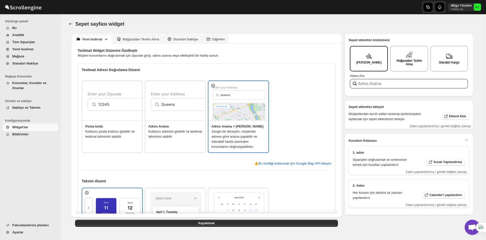
click at [31, 85] on font "Konumlar, Kurallar ve Oranlar" at bounding box center [29, 85] width 34 height 9
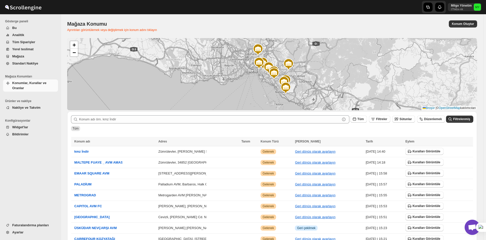
click at [33, 105] on button "Nakliye ve Takvim" at bounding box center [30, 107] width 55 height 7
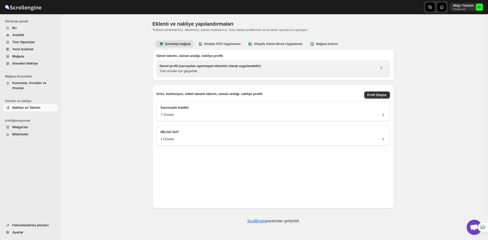
click at [286, 70] on div "Tüm ürünler için geçerlidir" at bounding box center [268, 71] width 216 height 5
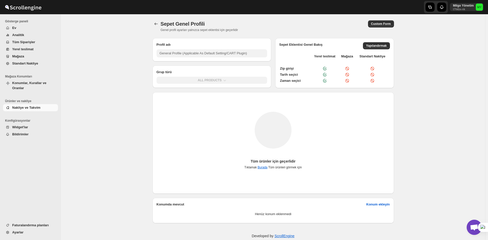
type input "General Profile (Applicable As Default Setting/CART Plugin)"
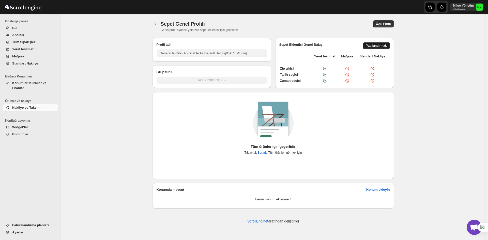
click at [371, 46] on span "Yapılandırmak" at bounding box center [376, 46] width 21 height 4
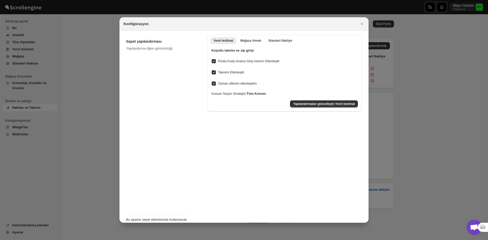
click at [226, 70] on span "Takvimi Etkinleştir" at bounding box center [231, 72] width 26 height 5
click at [216, 70] on input "Takvimi Etkinleştir" at bounding box center [214, 72] width 4 height 4
checkbox input "false"
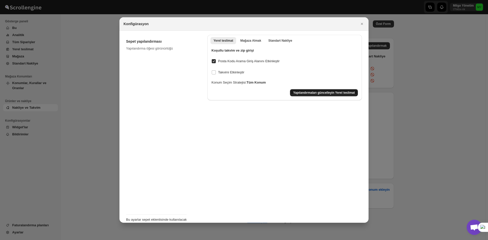
click at [330, 90] on button "Yapılandırmaları güncelleyin Yerel teslimat" at bounding box center [324, 92] width 68 height 7
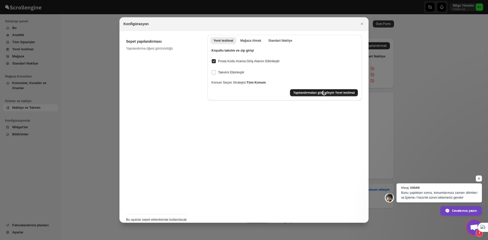
scroll to position [759, 0]
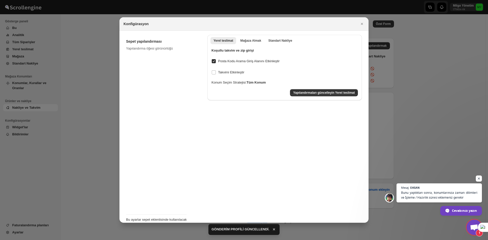
click at [330, 96] on div "Yapılandırmaları güncelleyin Yerel teslimat" at bounding box center [284, 93] width 155 height 13
click at [328, 94] on span "Yapılandırmaları güncelleyin Yerel teslimat" at bounding box center [324, 93] width 62 height 4
click at [411, 75] on div at bounding box center [244, 120] width 488 height 240
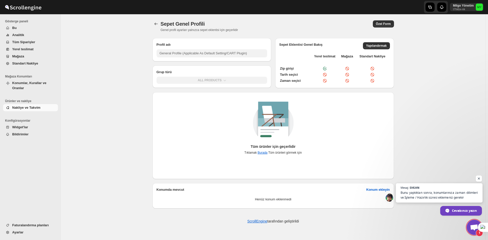
click at [434, 197] on span "Bunu yaptıktan sonra, konumlarınıza zaman dilimleri ve İşleme / Hazırlık süresi…" at bounding box center [440, 195] width 78 height 10
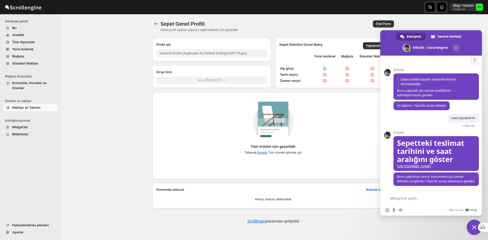
click at [411, 199] on textarea "Mesajınızı yazın..." at bounding box center [427, 198] width 75 height 5
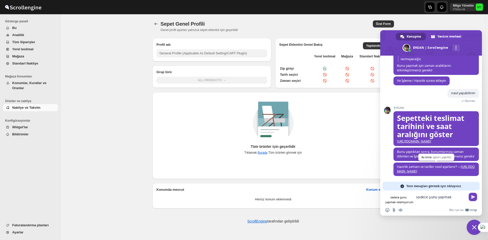
scroll to position [787, 0]
click at [445, 200] on textarea "sadece şunu yapmak istemiyorum" at bounding box center [441, 197] width 50 height 5
click at [444, 199] on textarea "sadece şunu yapmak istemiyorum" at bounding box center [441, 197] width 50 height 5
click at [435, 190] on span "Yeni mesajları görmek için tıklayınız." at bounding box center [433, 186] width 55 height 9
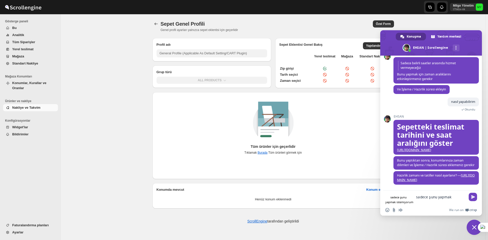
click at [444, 197] on textarea "sadece şunu yapmak istemiyorum" at bounding box center [441, 197] width 50 height 5
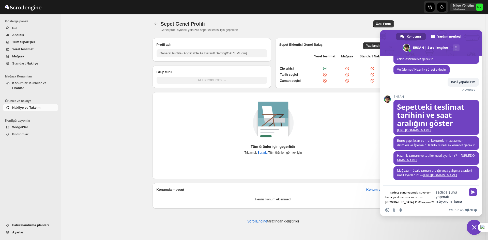
scroll to position [808, 0]
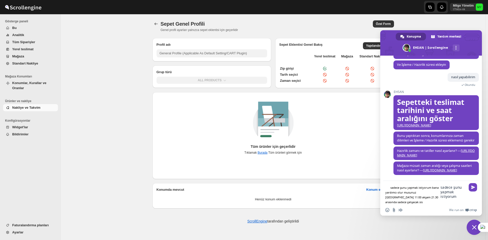
type textarea "sadece şunu yapmak istiyorum bana yardımcı olur musunuz sabah 11:00 akşam 21.30…"
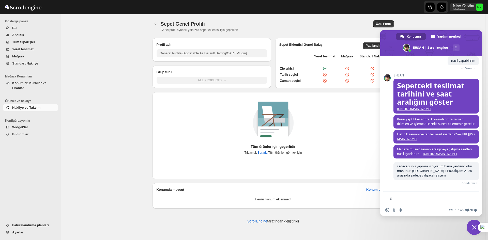
scroll to position [824, 0]
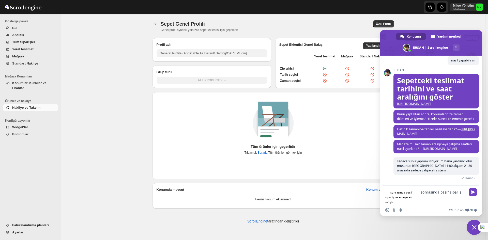
type textarea "sonrasında pasif sipariş veremeyecek müşteri"
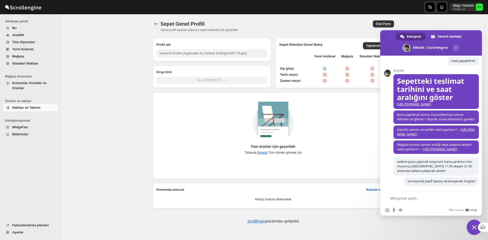
scroll to position [835, 0]
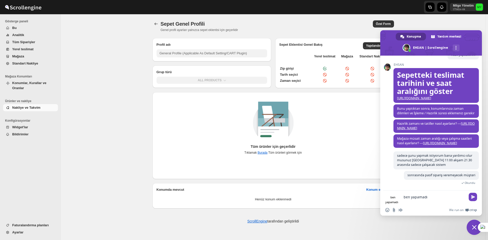
type textarea "ben yapamadım"
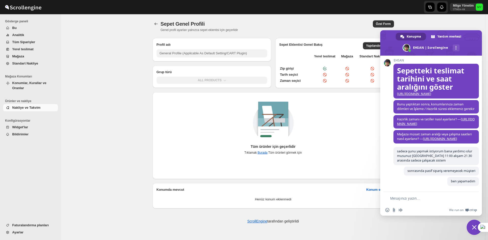
scroll to position [845, 0]
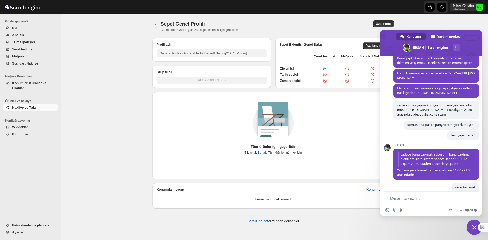
type textarea "zaman aralığı seçme yok sadece"
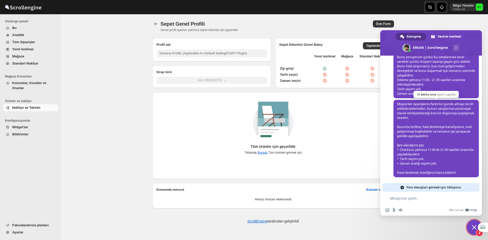
scroll to position [1172, 0]
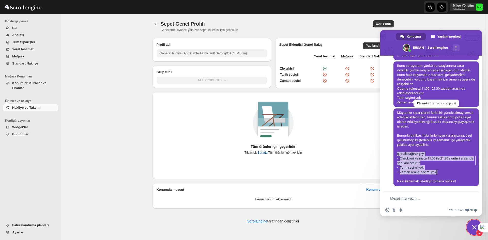
drag, startPoint x: 444, startPoint y: 176, endPoint x: 396, endPoint y: 155, distance: 52.2
click at [396, 155] on span "Müşteriler siparişlerini farklı bir günde almayı tercih edebileceklerinden, bun…" at bounding box center [435, 148] width 85 height 78
copy span "İşte alacağınız şey: Checkout yalnızca 11:00 ile 21:30 saatleri arasında yapıla…"
click at [408, 202] on form at bounding box center [425, 199] width 80 height 14
click at [404, 195] on form at bounding box center [425, 199] width 80 height 14
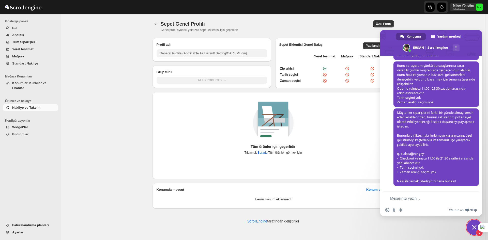
click at [411, 196] on textarea "Mesajınızı yazın..." at bounding box center [427, 198] width 75 height 5
paste textarea "İşte alacağınız şey: Checkout yalnızca 11:00 ile 21:30 saatleri arasında yapıla…"
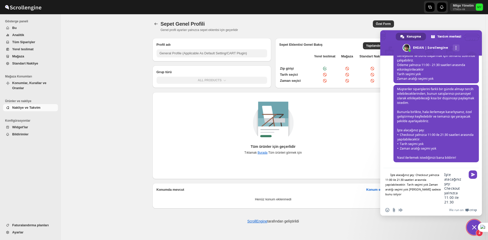
type textarea "İşte alacağınız şey: Checkout yalnızca 11:00 ile 21:30 saatleri arasında yapıla…"
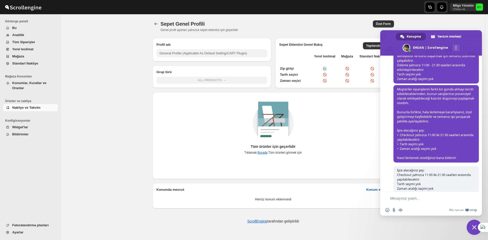
scroll to position [1084, 0]
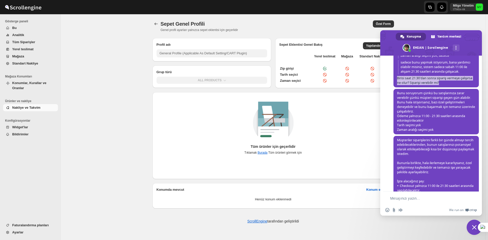
drag, startPoint x: 458, startPoint y: 133, endPoint x: 395, endPoint y: 129, distance: 62.4
click at [395, 87] on span "Zaman aralığı seçimi yok, sadece sadece bunu yapmak istiyorum, bana yardımcı ol…" at bounding box center [435, 69] width 85 height 38
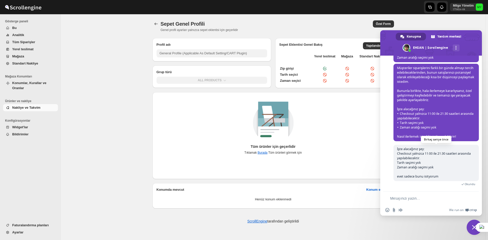
copy span "Birisi saat 21:30'dan sonra sipariş vermeye çalışırsa ne olur? Siparişi verebil…"
click at [422, 203] on form at bounding box center [425, 199] width 80 height 14
click at [420, 200] on textarea "Mesajınızı yazın..." at bounding box center [427, 198] width 75 height 5
paste textarea "Birisi saat 21:30'dan sonra sipariş vermeye çalışırsa ne olur? Siparişi verebil…"
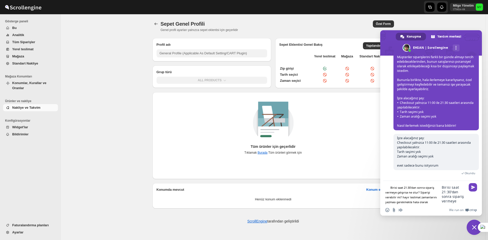
click at [442, 198] on textarea "Birisi saat 21:30'dan sonra sipariş vermeye çalışırsa ne olur? Siparişi verebil…" at bounding box center [454, 194] width 24 height 18
drag, startPoint x: 405, startPoint y: 196, endPoint x: 401, endPoint y: 196, distance: 3.8
click at [442, 196] on textarea "Birisi saat 21:30'dan sonra sipariş vermeye çalışırsa ne olur? Siparişi verebil…" at bounding box center [454, 194] width 24 height 18
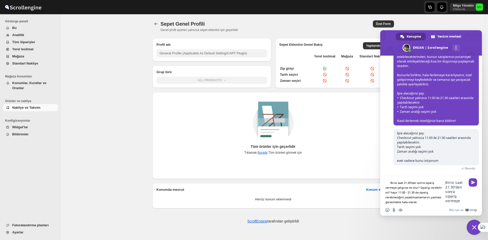
type textarea "Birisi saat 21:30'dan sonra sipariş vermeye çalışırsa ne olur? Siparişi verebil…"
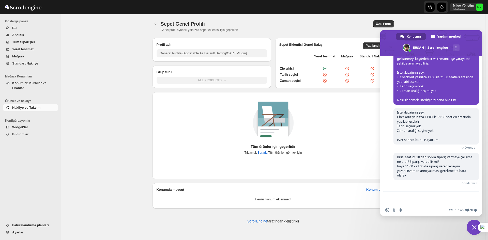
scroll to position [1235, 0]
